Goal: Task Accomplishment & Management: Manage account settings

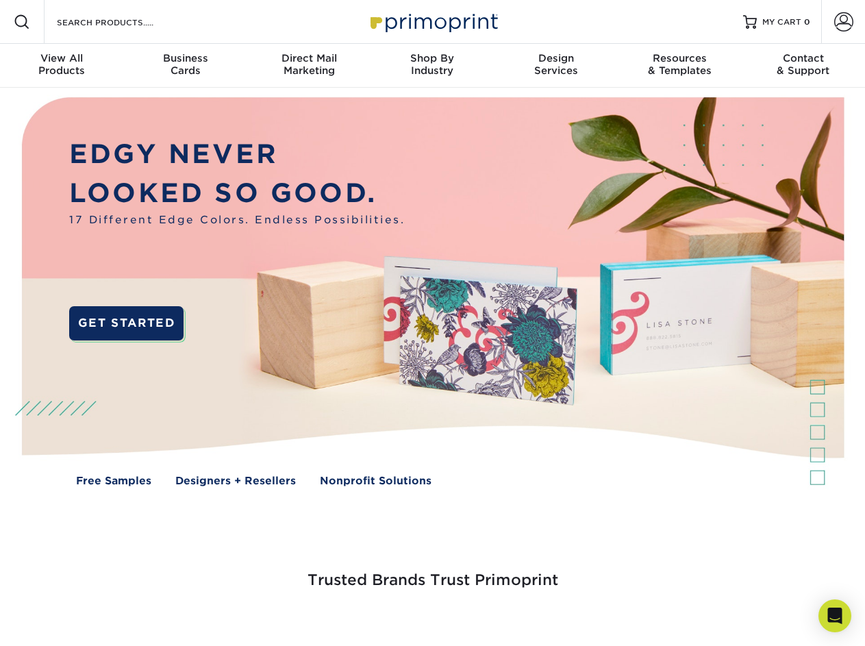
click at [0, 0] on div "OR" at bounding box center [0, 0] width 0 height 0
click at [0, 0] on input "Resources Menu" at bounding box center [0, 0] width 0 height 0
checkbox input "true"
click at [821, 0] on span "Account" at bounding box center [821, -1] width 1 height 1
click at [0, 0] on span "SIGN IN" at bounding box center [0, 0] width 0 height 0
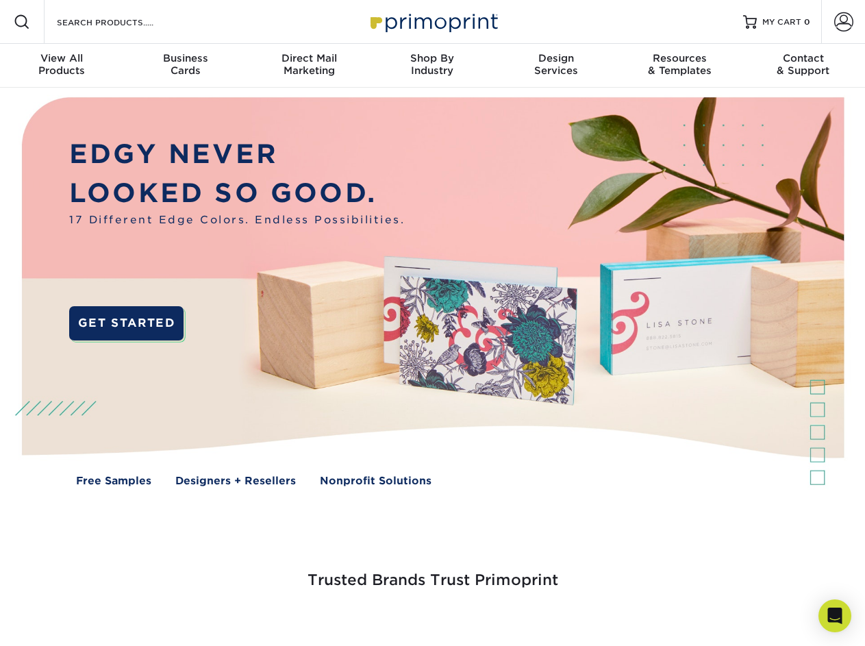
click at [0, 0] on span "CREATE AN ACCOUNT" at bounding box center [0, 0] width 0 height 0
click at [0, 0] on div at bounding box center [0, 0] width 0 height 0
